Goal: Obtain resource: Obtain resource

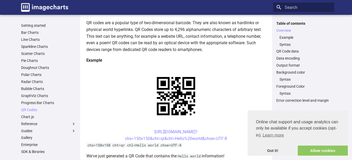
scroll to position [106, 0]
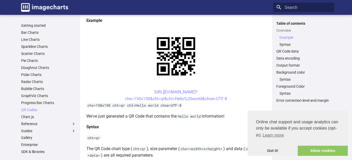
drag, startPoint x: 145, startPoint y: 92, endPoint x: 237, endPoint y: 98, distance: 91.9
click at [237, 98] on center "[URL][DOMAIN_NAME]? chs=150x150&cht=qr&chl=Hello%20world&choe=UTF-8" at bounding box center [175, 95] width 179 height 13
copy link "[URL][DOMAIN_NAME]? chs=150x150&cht=qr&chl=Hello%20world&choe=UTF-8"
click at [158, 93] on link "https://image-charts.com/chart? chs=150x150&cht=qr&chl=Hello%20world&choe=UTF-8" at bounding box center [176, 96] width 102 height 12
click at [136, 91] on center "https://image-charts.com/chart? chs=150x150&cht=qr&chl=Hello%20world&choe=UTF-8" at bounding box center [175, 95] width 179 height 13
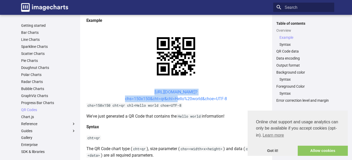
drag, startPoint x: 144, startPoint y: 91, endPoint x: 174, endPoint y: 101, distance: 31.6
click at [174, 101] on center "https://image-charts.com/chart? chs=150x150&cht=qr&chl=Hello%20world&choe=UTF-8" at bounding box center [175, 95] width 179 height 13
copy link "https://image-charts.com/chart? chs=150x150&cht=qr&chl="
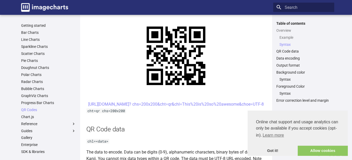
scroll to position [266, 0]
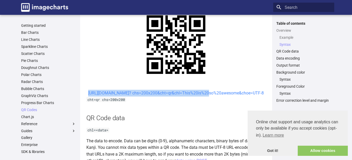
drag, startPoint x: 144, startPoint y: 92, endPoint x: 160, endPoint y: 100, distance: 17.6
click at [160, 97] on center "https://image-charts.com/chart? chs=200x200&cht=qr&chl=This%20is%20so%20awesome…" at bounding box center [175, 93] width 179 height 7
copy link "https://image-charts.com/chart? chs=200x200&cht=qr&chl="
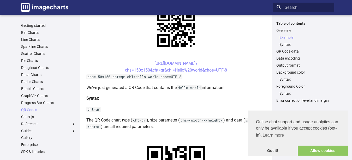
scroll to position [106, 0]
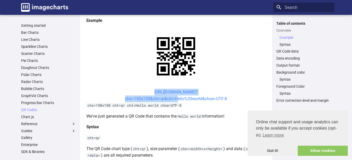
drag, startPoint x: 145, startPoint y: 92, endPoint x: 175, endPoint y: 98, distance: 30.3
click at [175, 98] on center "https://image-charts.com/chart? chs=150x150&cht=qr&chl=Hello%20world&choe=UTF-8" at bounding box center [175, 95] width 179 height 13
copy link "https://image-charts.com/chart? chs=150x150&cht=qr&chl="
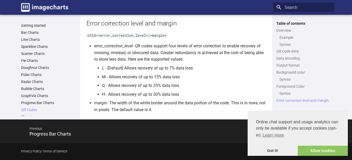
scroll to position [960, 0]
click at [201, 127] on span "Next" at bounding box center [248, 129] width 145 height 13
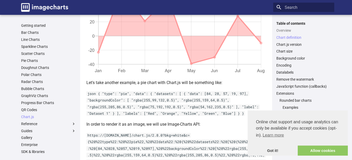
scroll to position [292, 0]
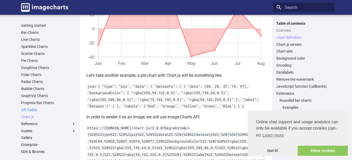
click at [32, 109] on link "QR Codes" at bounding box center [48, 110] width 55 height 5
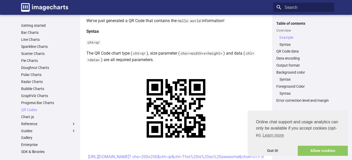
scroll to position [159, 0]
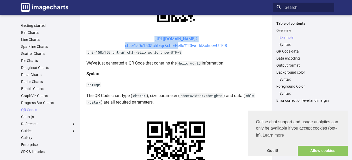
drag, startPoint x: 145, startPoint y: 39, endPoint x: 174, endPoint y: 47, distance: 30.2
click at [174, 47] on center "https://image-charts.com/chart? chs=150x150&cht=qr&chl=Hello%20world&choe=UTF-8" at bounding box center [175, 42] width 179 height 13
copy link "https://image-charts.com/chart? chs=150x150&cht=qr&chl="
